Goal: Information Seeking & Learning: Learn about a topic

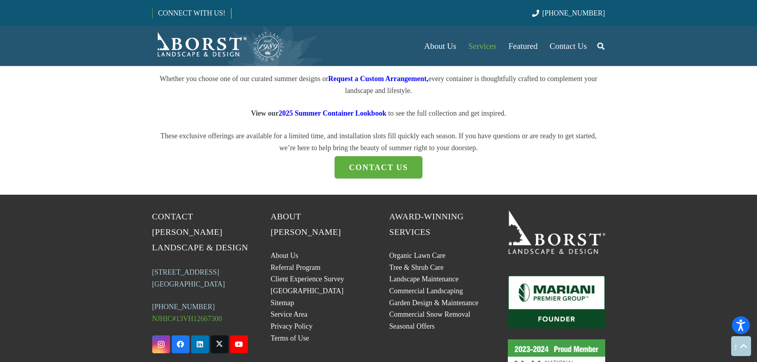
scroll to position [1113, 0]
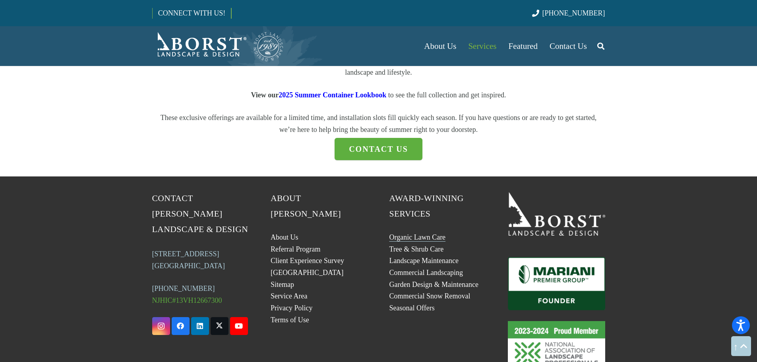
click at [417, 241] on link "Organic Lawn Care" at bounding box center [418, 237] width 56 height 8
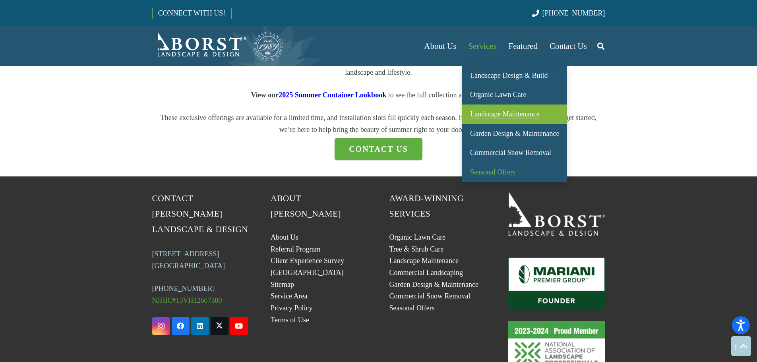
click at [510, 116] on span "Landscape Maintenance" at bounding box center [504, 114] width 69 height 8
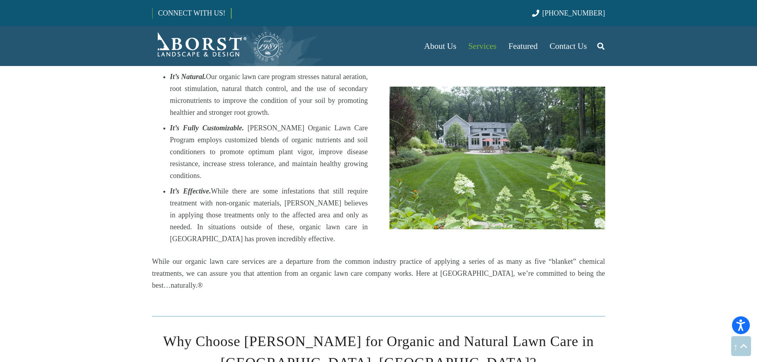
scroll to position [795, 0]
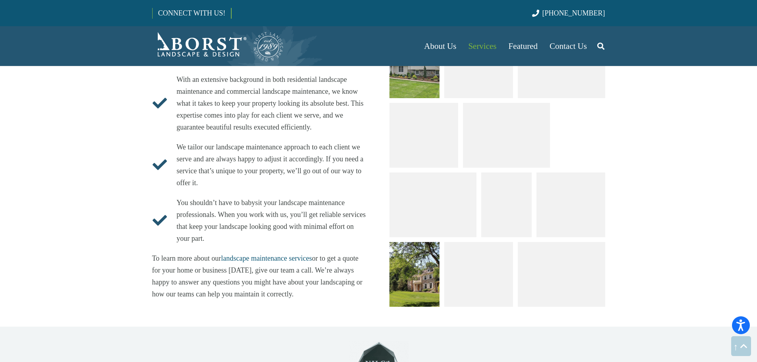
scroll to position [1988, 0]
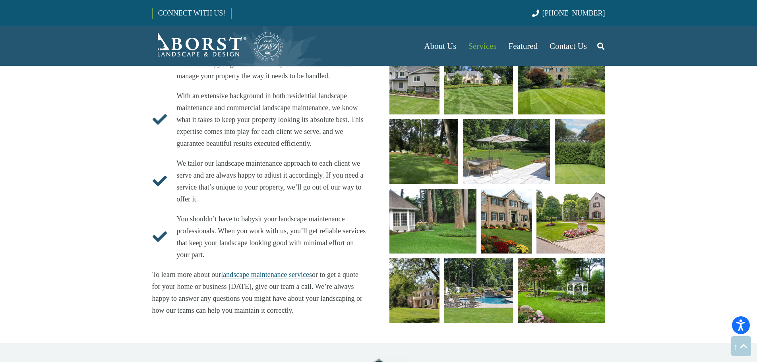
click at [266, 271] on link "landscape maintenance services" at bounding box center [266, 275] width 91 height 8
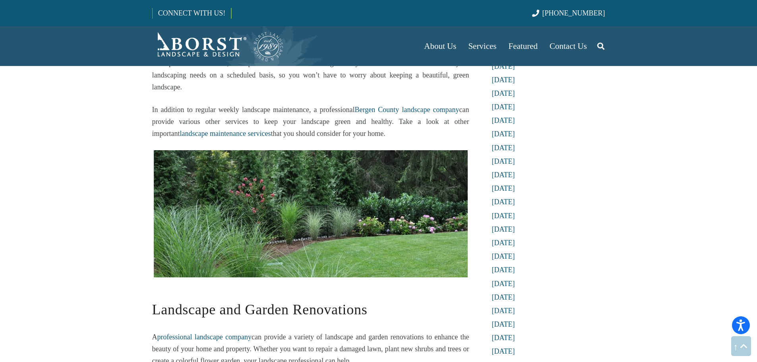
scroll to position [517, 0]
